Goal: Information Seeking & Learning: Understand process/instructions

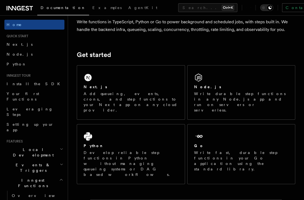
scroll to position [49, 0]
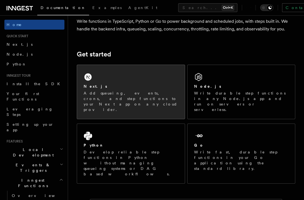
click at [131, 92] on p "Add queueing, events, crons, and step functions to your Next app on any cloud p…" at bounding box center [131, 102] width 95 height 22
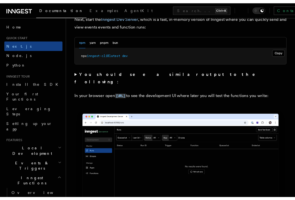
scroll to position [402, 0]
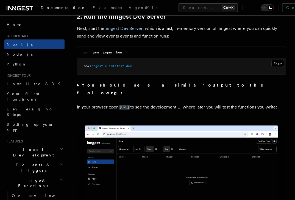
click at [146, 103] on p "In your browser open [URL] to see the development UI where later you will test …" at bounding box center [181, 107] width 209 height 8
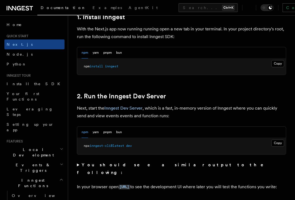
scroll to position [322, 0]
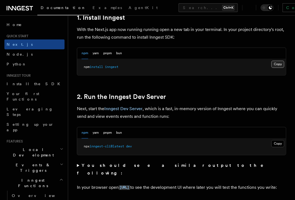
click at [276, 61] on button "Copy Copied" at bounding box center [277, 64] width 13 height 7
click at [148, 106] on p "Next, start the Inngest Dev Server , which is a fast, in-memory version of Inng…" at bounding box center [181, 112] width 209 height 15
click at [277, 141] on button "Copy Copied" at bounding box center [277, 144] width 13 height 7
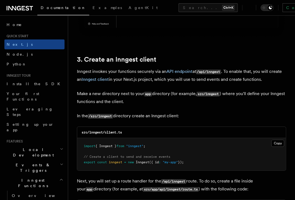
scroll to position [617, 0]
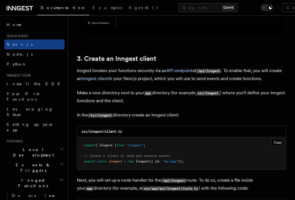
click at [158, 94] on p "Make a new directory next to your app directory (for example, src/inngest ) whe…" at bounding box center [181, 97] width 209 height 16
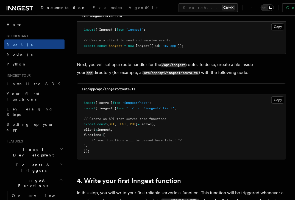
scroll to position [731, 0]
